Goal: Entertainment & Leisure: Consume media (video, audio)

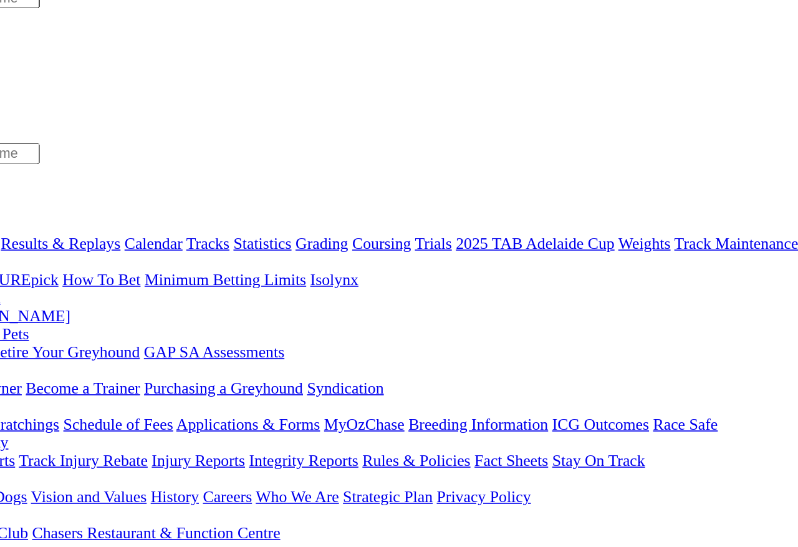
scroll to position [6, 0]
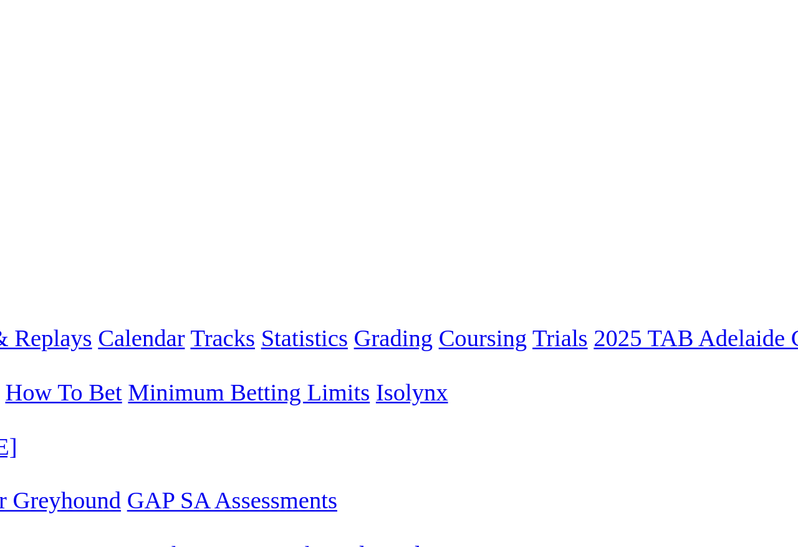
click at [58, 142] on link "Racing" at bounding box center [44, 147] width 28 height 11
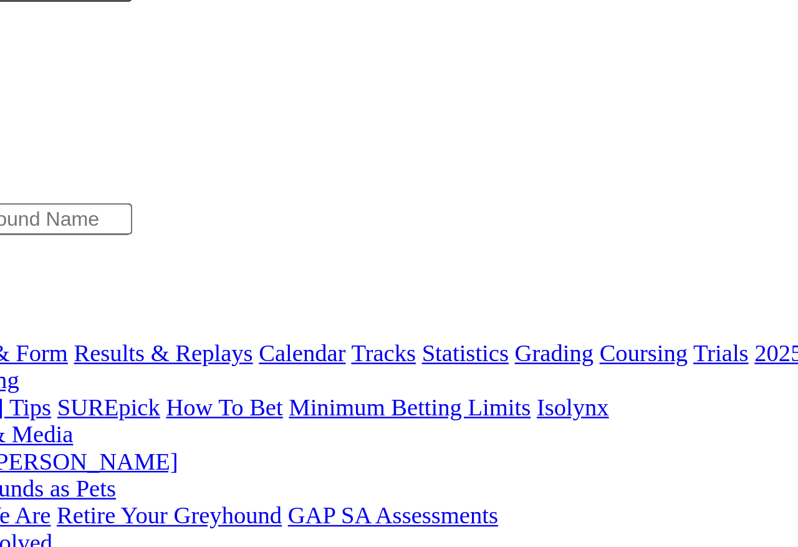
click at [94, 153] on link "Results & Replays" at bounding box center [128, 158] width 74 height 11
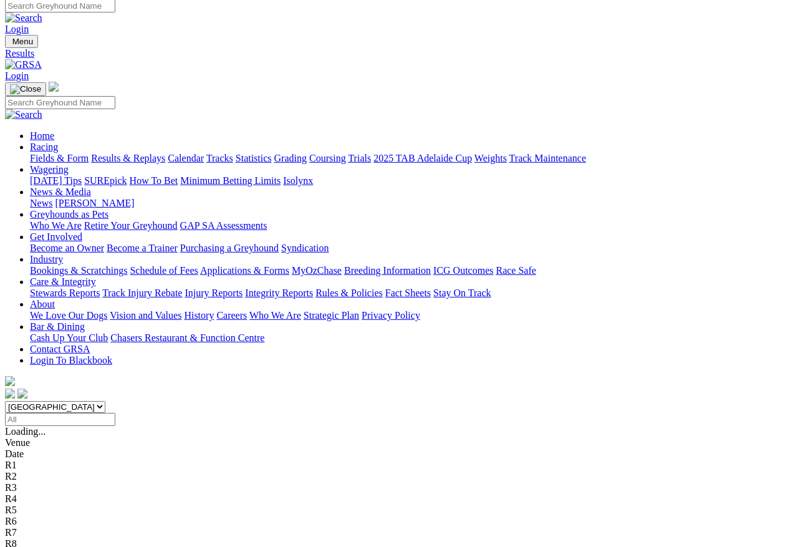
scroll to position [2, 0]
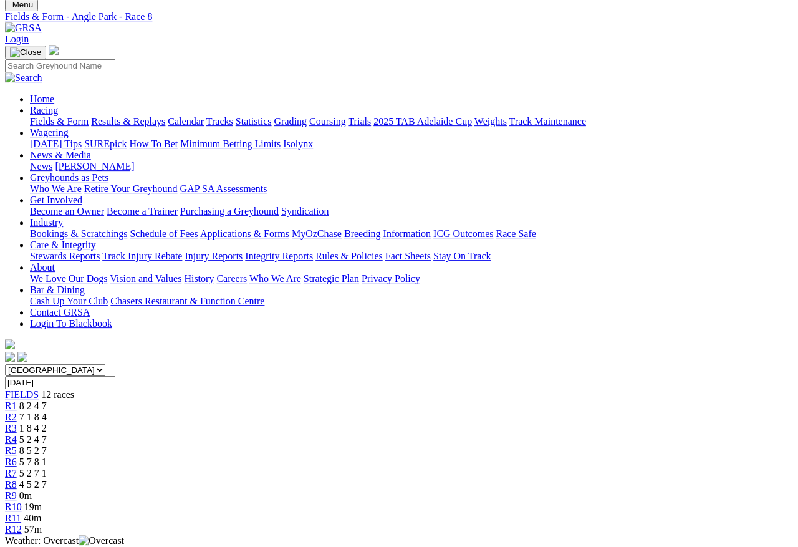
scroll to position [41, 0]
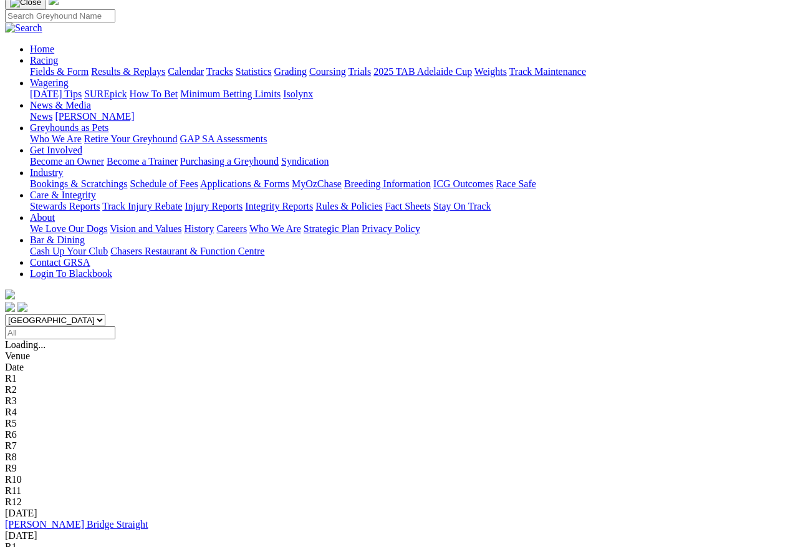
scroll to position [97, 0]
